Goal: Transaction & Acquisition: Purchase product/service

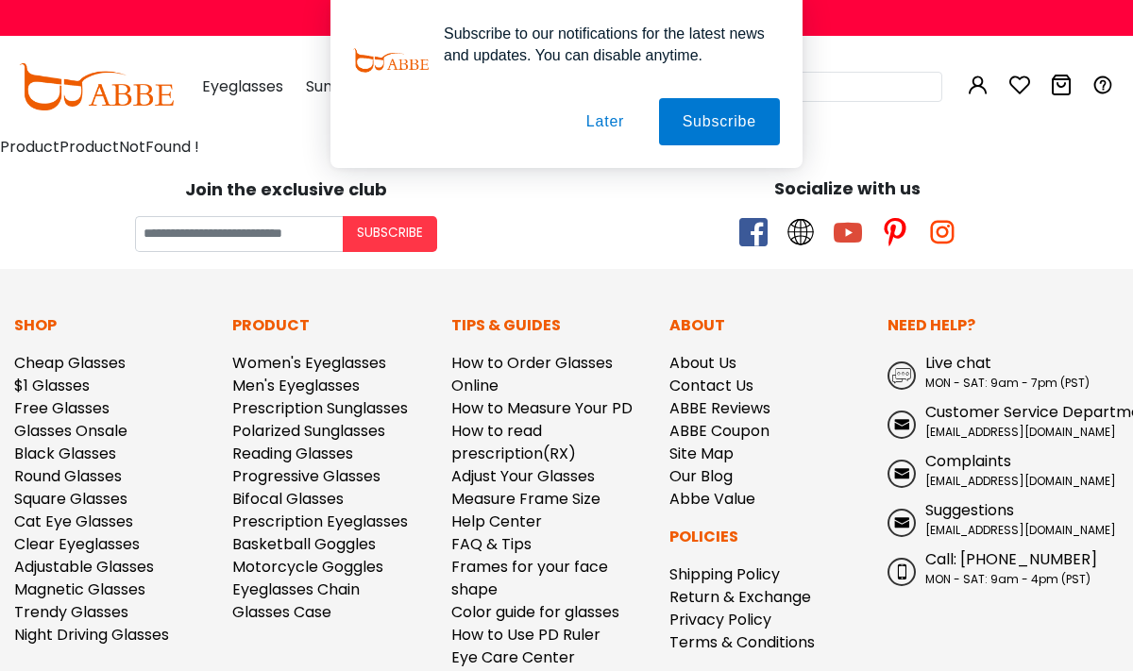
click at [612, 127] on button "Later" at bounding box center [605, 121] width 85 height 47
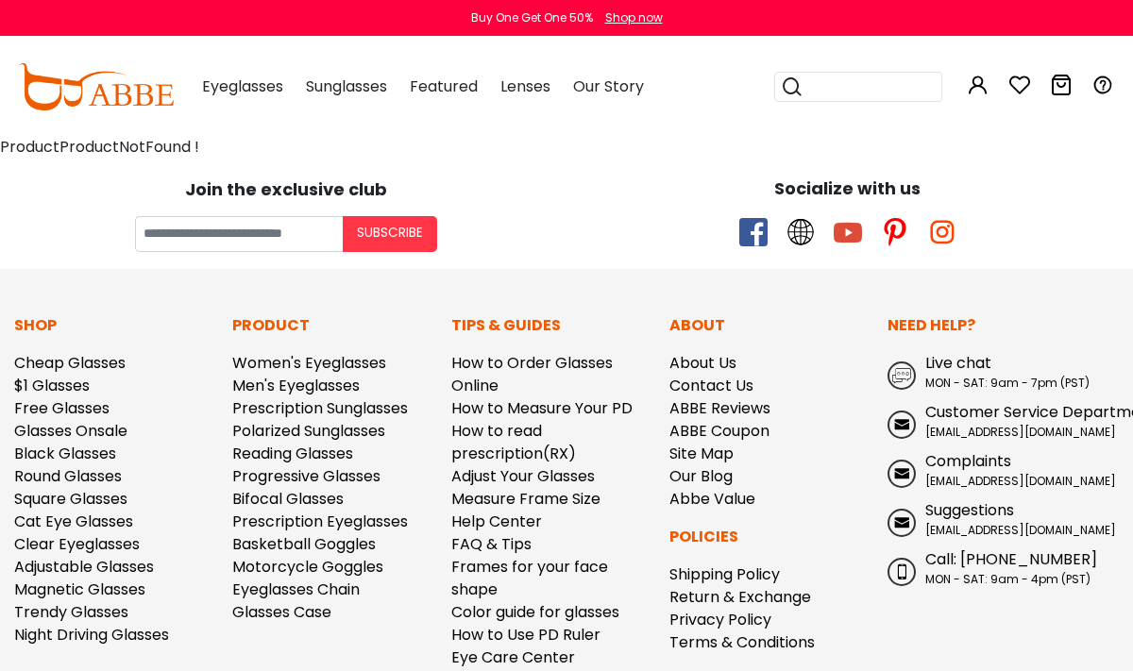
click at [826, 90] on input "search" at bounding box center [869, 87] width 132 height 28
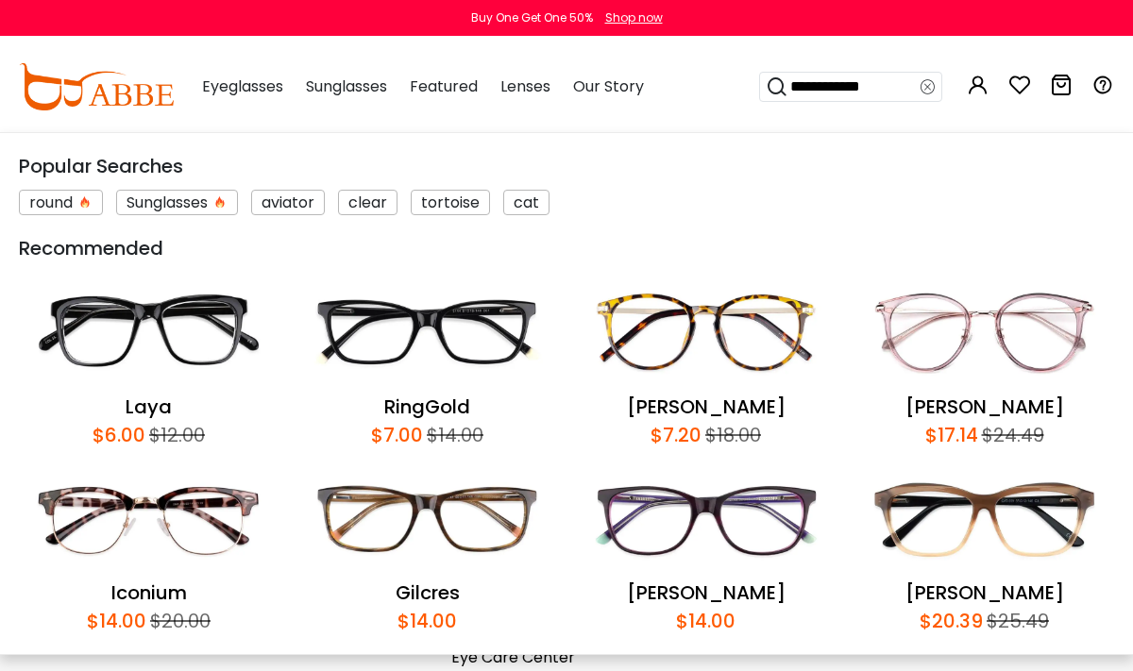
type input "**********"
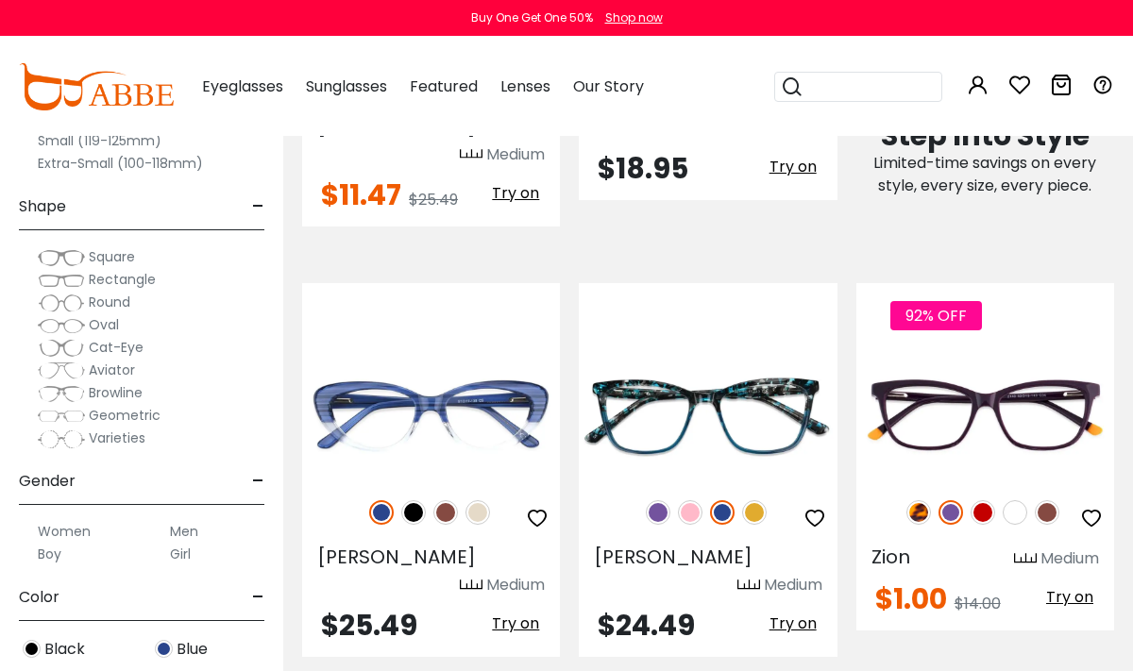
scroll to position [1168, 0]
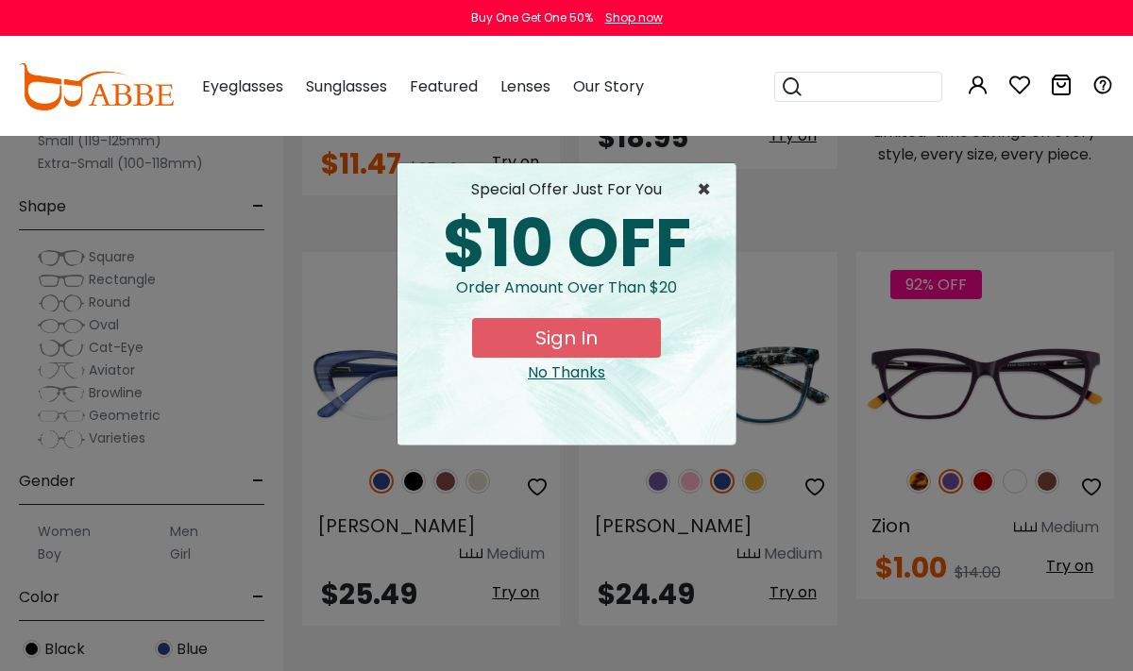
click at [702, 194] on span "×" at bounding box center [709, 189] width 24 height 23
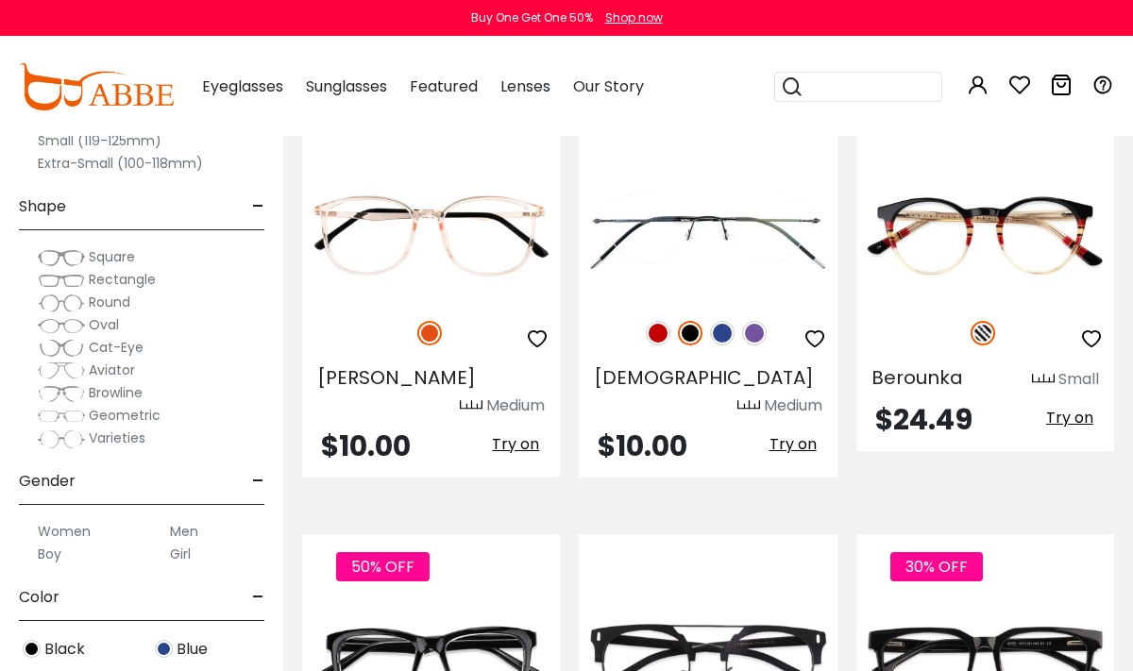
scroll to position [8139, 0]
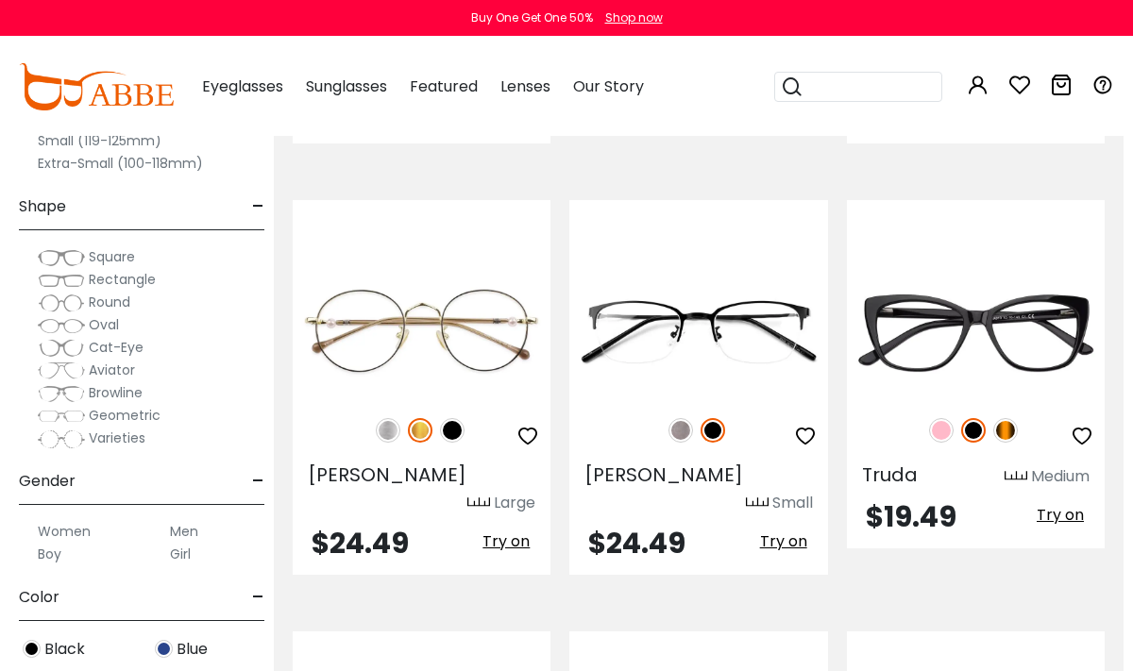
scroll to position [6975, 9]
